Goal: Transaction & Acquisition: Purchase product/service

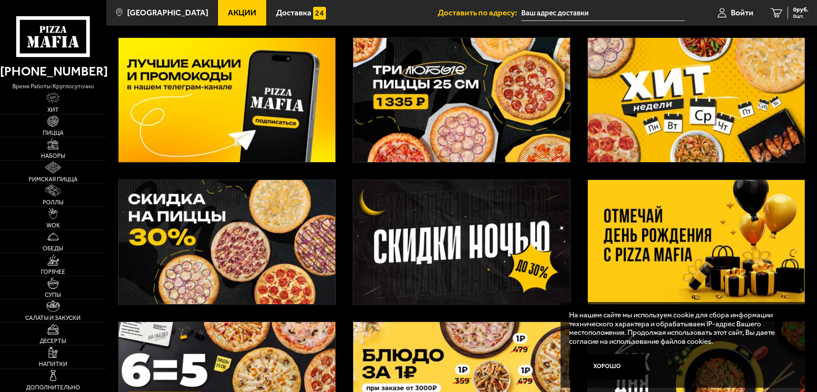
click at [212, 257] on img at bounding box center [227, 242] width 217 height 124
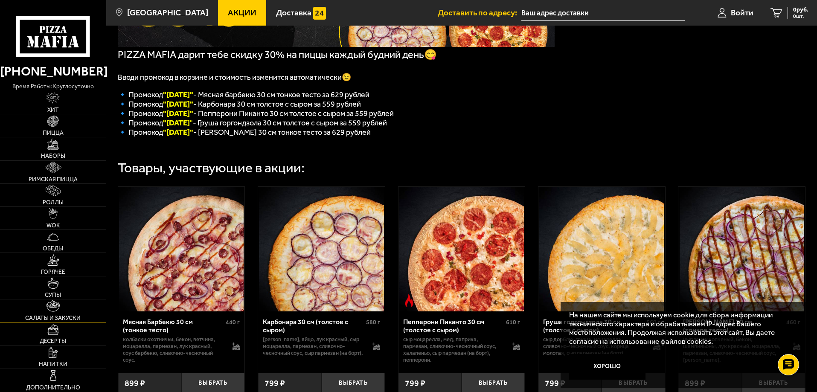
scroll to position [130, 0]
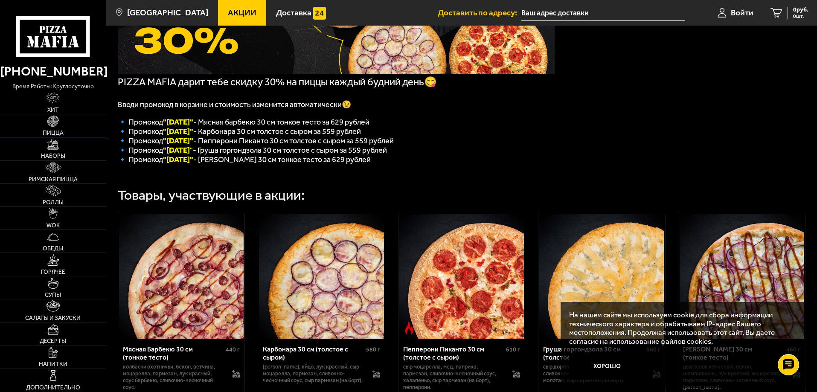
click at [59, 124] on img at bounding box center [53, 122] width 12 height 12
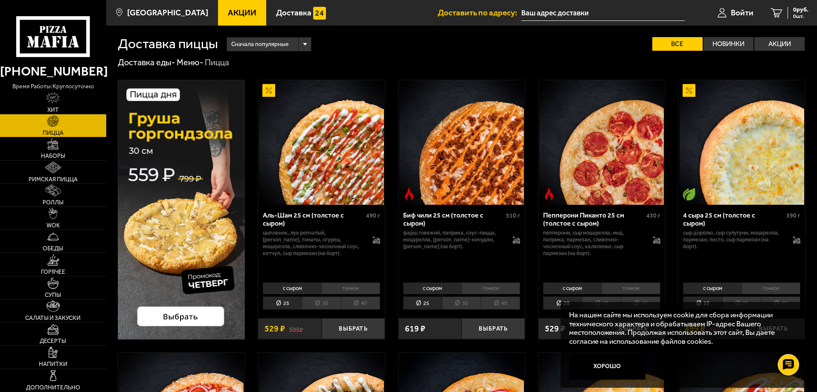
click at [363, 302] on li "40" at bounding box center [360, 302] width 39 height 13
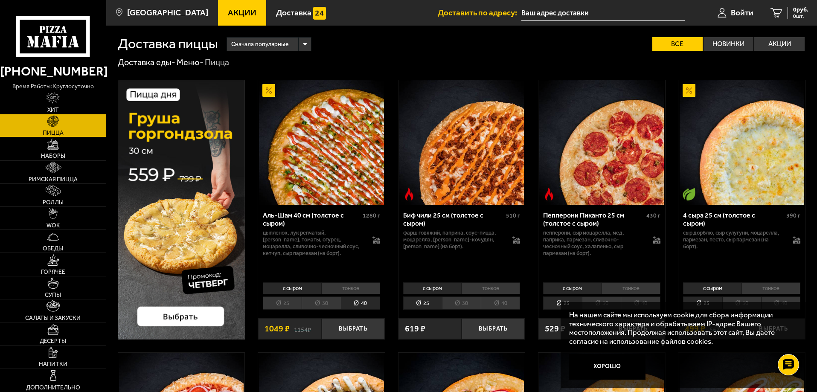
click at [227, 22] on link "Акции" at bounding box center [242, 13] width 48 height 26
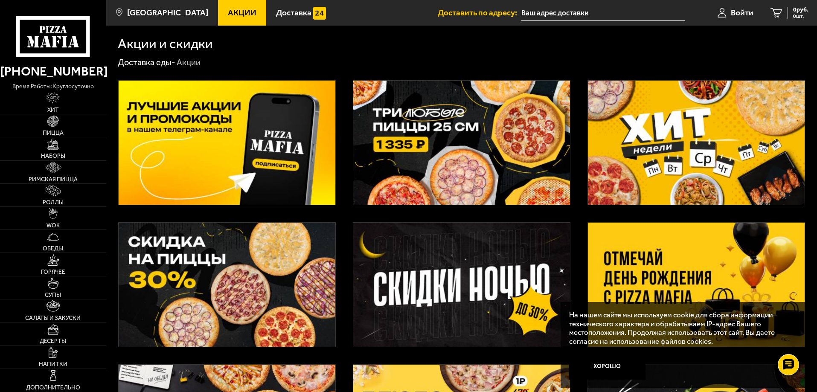
click at [223, 130] on img at bounding box center [227, 143] width 217 height 124
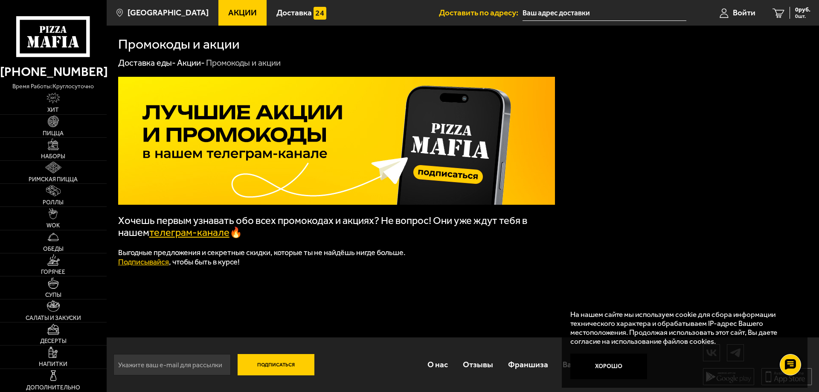
click at [210, 234] on link "телеграм-канале" at bounding box center [189, 232] width 80 height 12
click at [55, 122] on img at bounding box center [54, 122] width 12 height 12
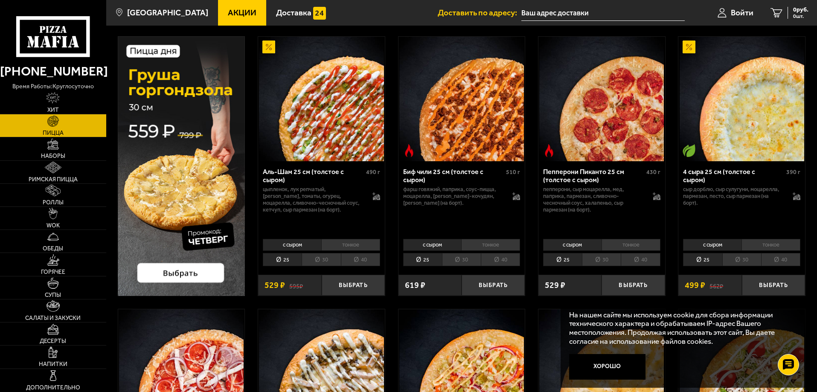
scroll to position [43, 0]
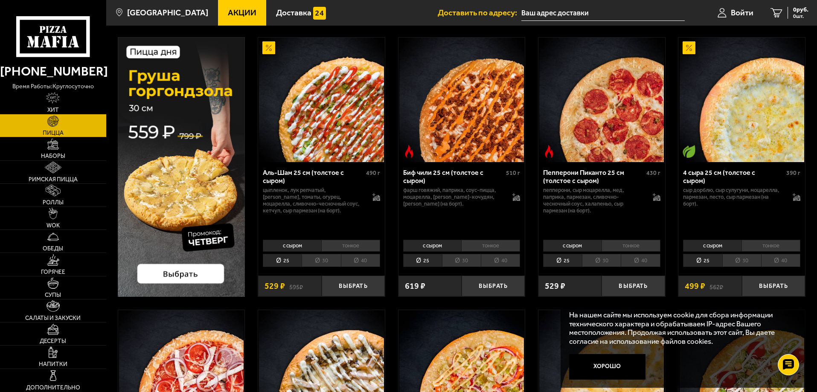
click at [572, 11] on input "text" at bounding box center [602, 13] width 163 height 16
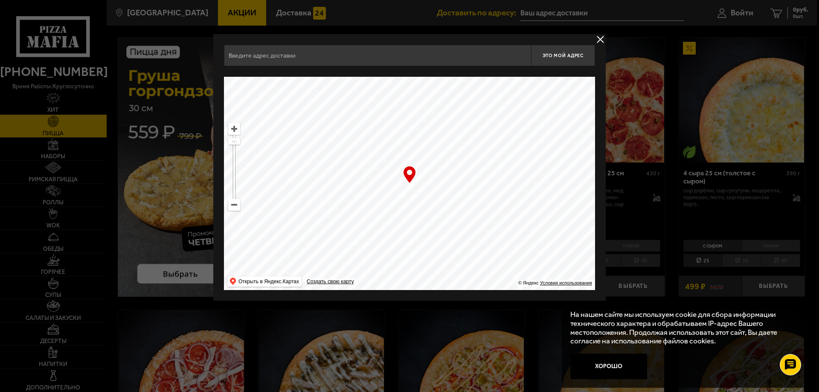
click at [599, 38] on button "delivery type" at bounding box center [600, 39] width 11 height 11
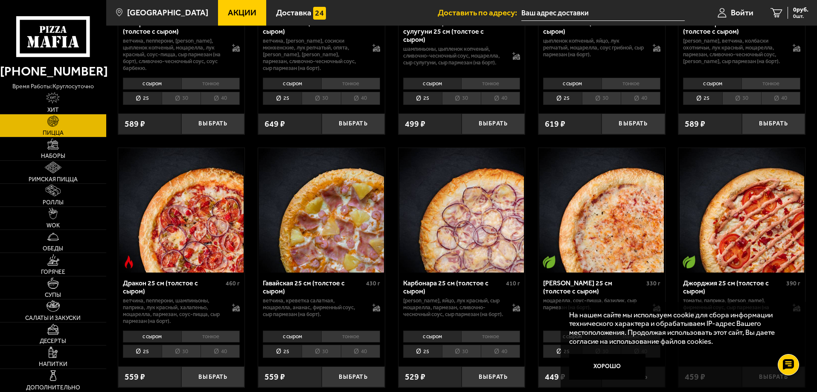
scroll to position [1407, 0]
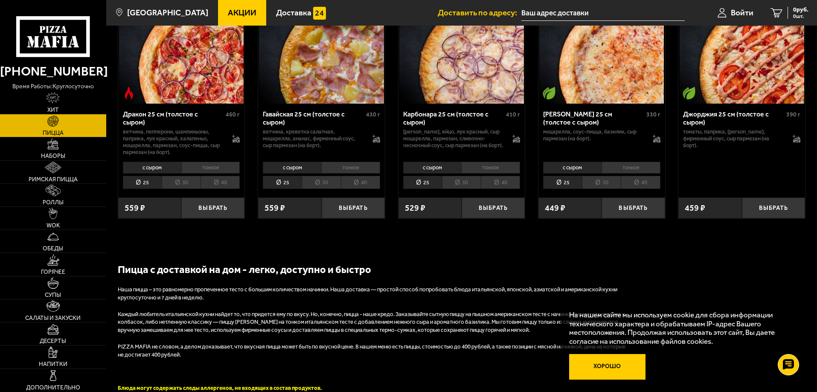
click at [615, 366] on button "Хорошо" at bounding box center [607, 367] width 77 height 26
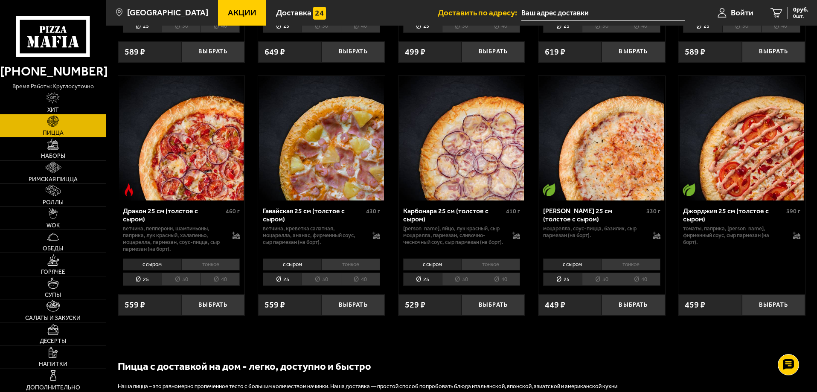
scroll to position [1151, 0]
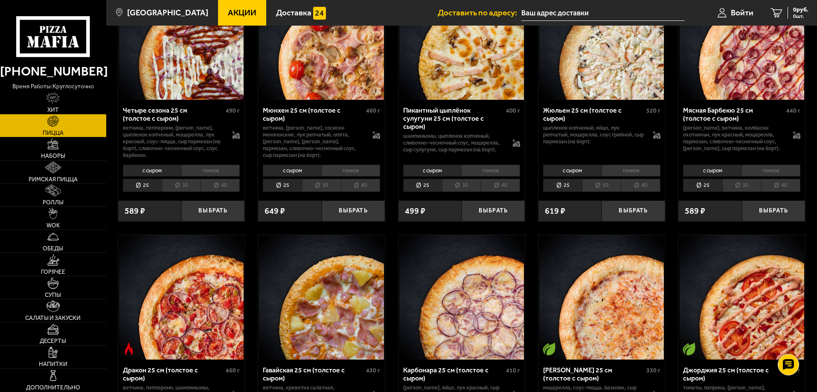
click at [741, 192] on li "30" at bounding box center [741, 185] width 39 height 13
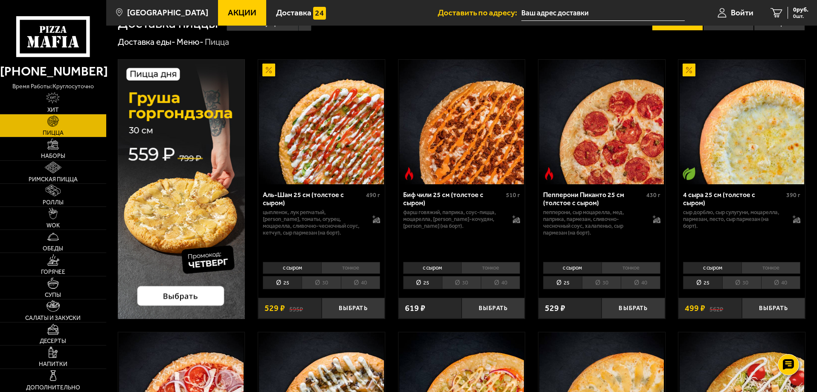
scroll to position [0, 0]
